Goal: Navigation & Orientation: Go to known website

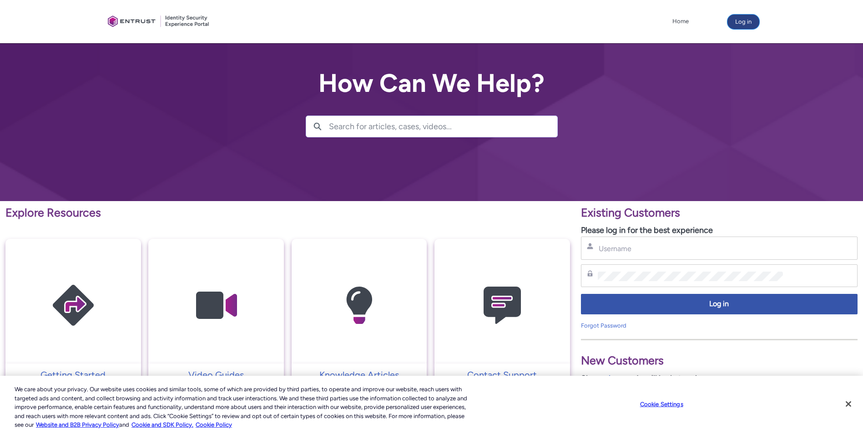
click at [757, 20] on button "Log in" at bounding box center [743, 22] width 32 height 15
click at [743, 27] on button "Log in" at bounding box center [743, 22] width 32 height 15
